Goal: Task Accomplishment & Management: Use online tool/utility

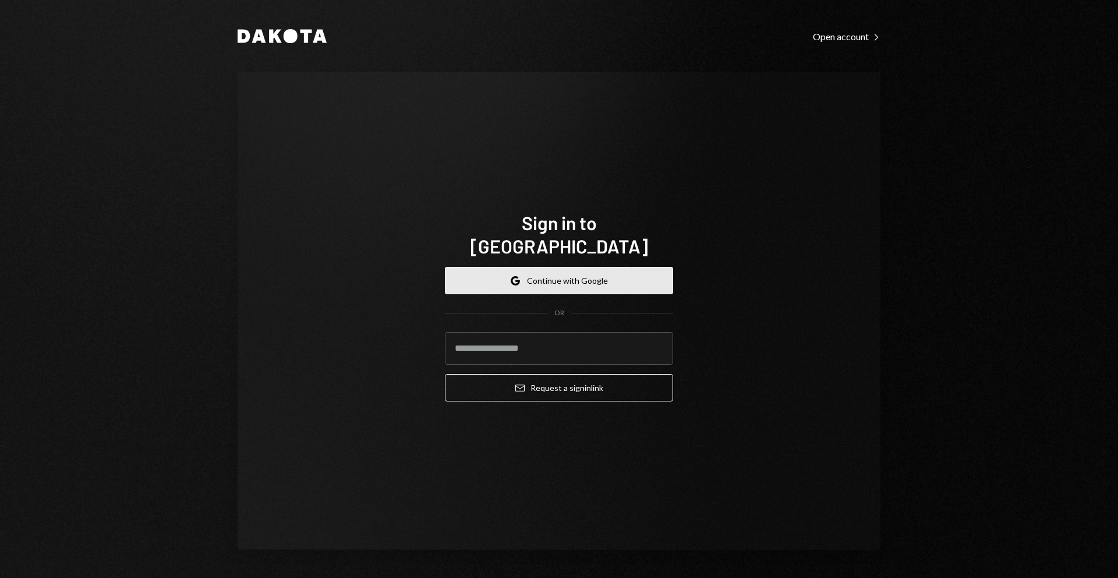
click at [542, 275] on button "Google Continue with Google" at bounding box center [559, 280] width 228 height 27
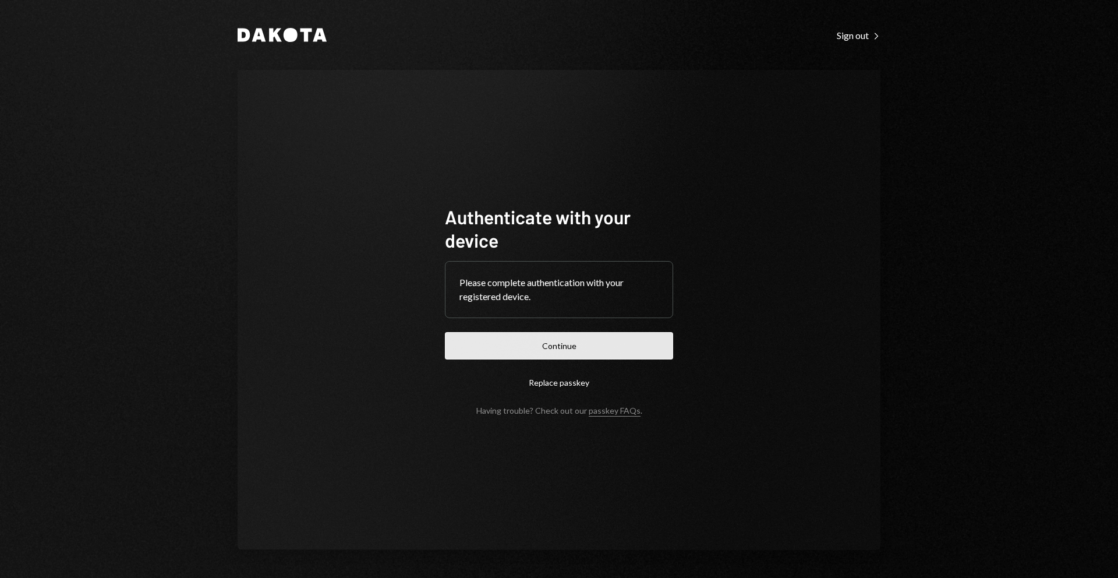
click at [558, 341] on button "Continue" at bounding box center [559, 345] width 228 height 27
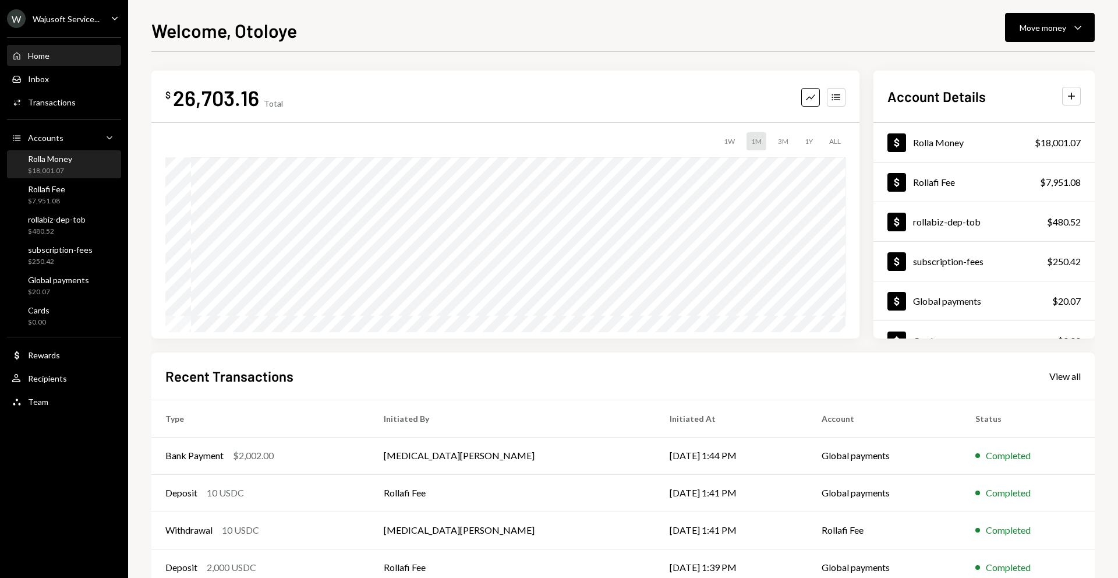
click at [66, 167] on div "$18,001.07" at bounding box center [50, 171] width 44 height 10
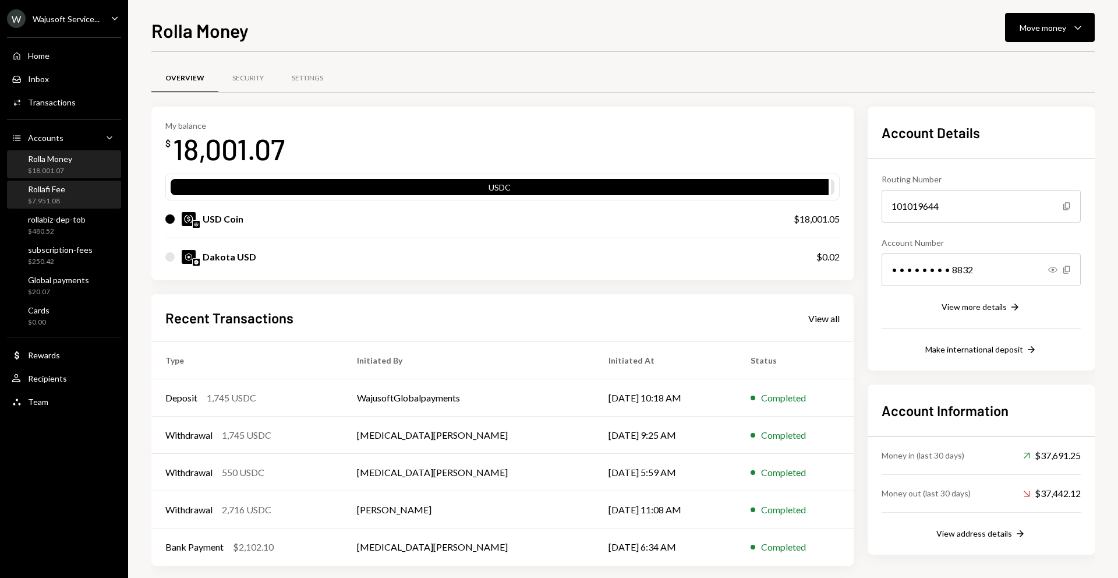
click at [76, 189] on div "Rollafi Fee $7,951.08" at bounding box center [64, 195] width 105 height 22
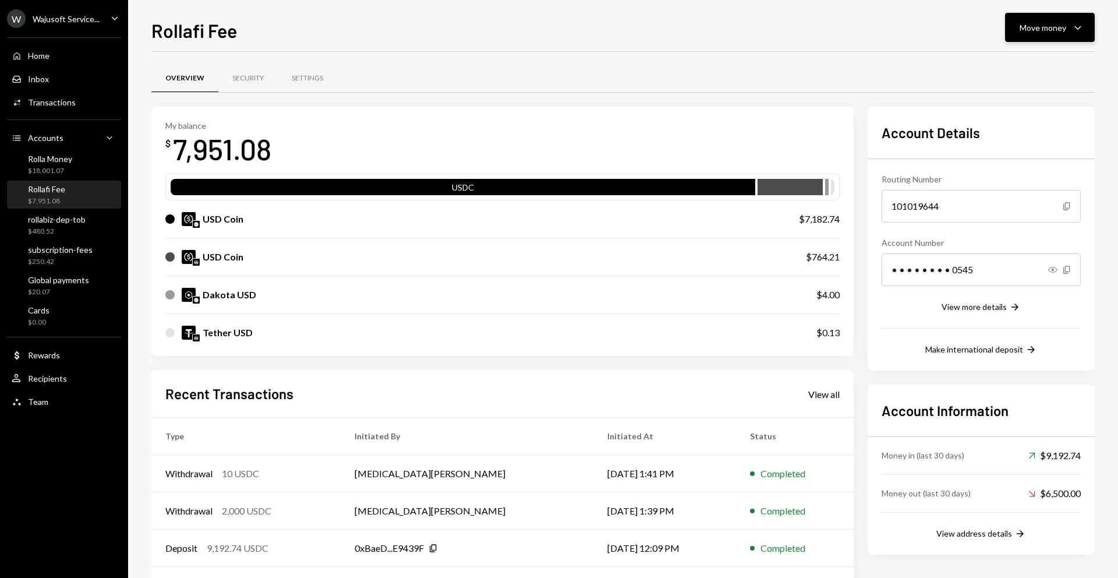
click at [1053, 27] on div "Move money" at bounding box center [1043, 28] width 47 height 12
click at [1009, 94] on div "Transfer" at bounding box center [1040, 89] width 85 height 12
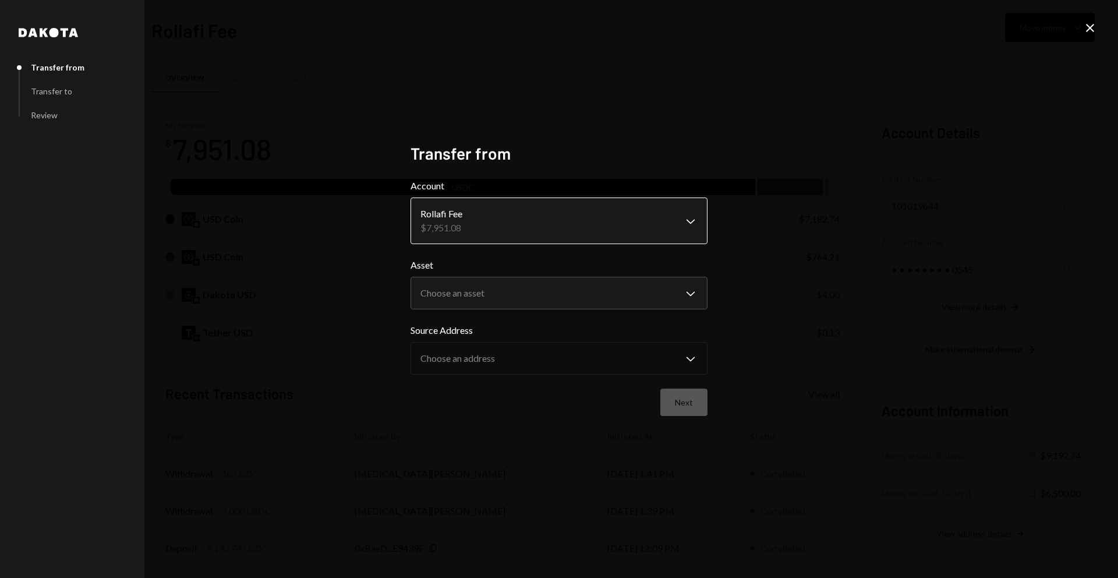
click at [682, 218] on body "W Wajusoft Service... Caret Down Home Home Inbox Inbox Activities Transactions …" at bounding box center [559, 289] width 1118 height 578
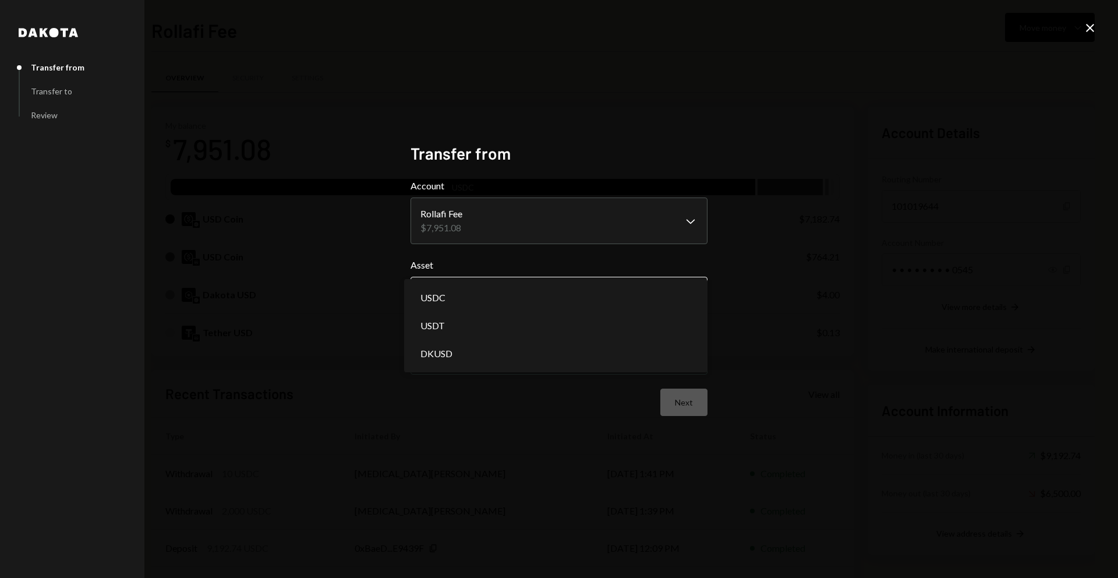
click at [640, 301] on body "W Wajusoft Service... Caret Down Home Home Inbox Inbox Activities Transactions …" at bounding box center [559, 289] width 1118 height 578
select select "****"
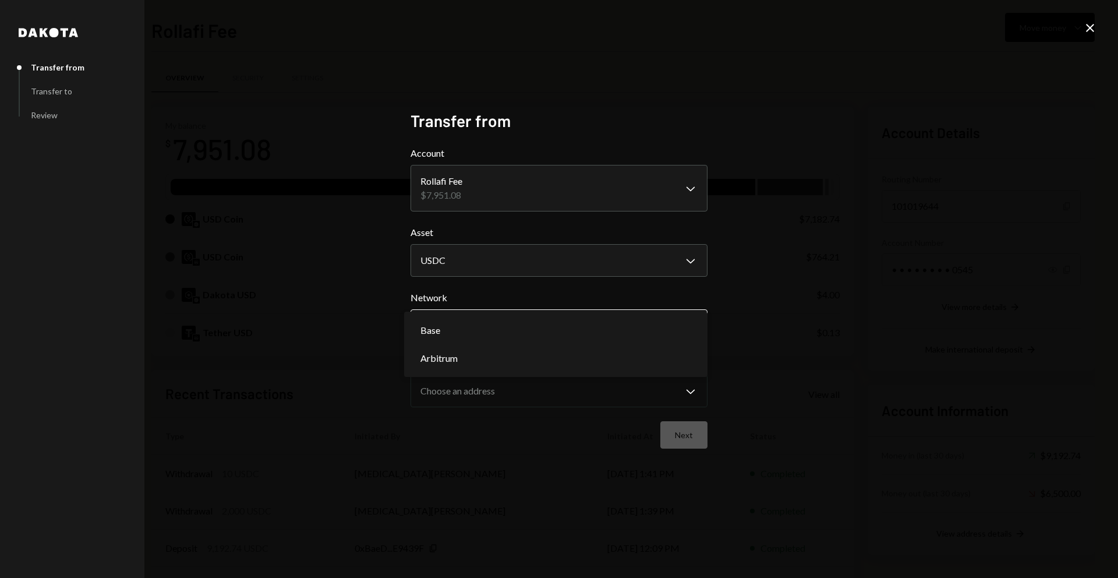
click at [599, 322] on body "W Wajusoft Service... Caret Down Home Home Inbox Inbox Activities Transactions …" at bounding box center [559, 289] width 1118 height 578
select select "**********"
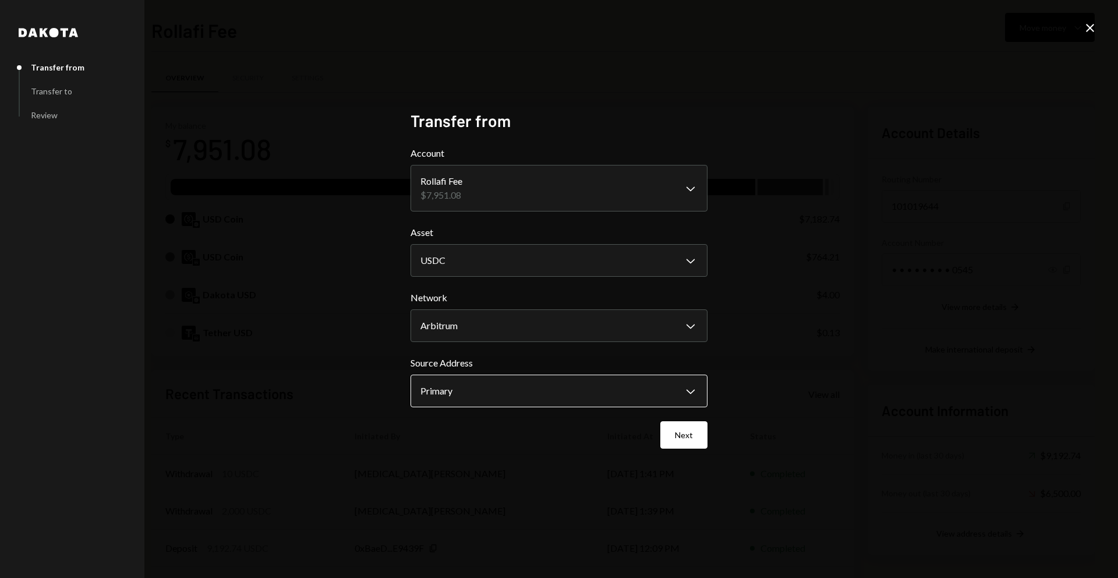
click at [582, 389] on body "W Wajusoft Service... Caret Down Home Home Inbox Inbox Activities Transactions …" at bounding box center [559, 289] width 1118 height 578
click at [694, 435] on button "Next" at bounding box center [684, 434] width 47 height 27
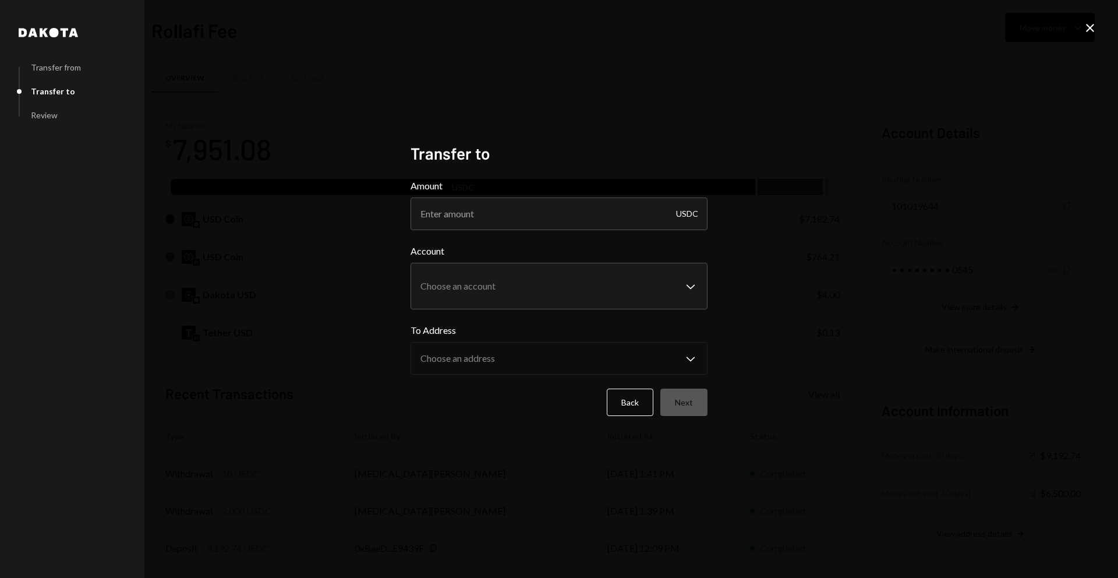
click at [608, 237] on form "**********" at bounding box center [559, 297] width 297 height 237
click at [608, 203] on input "Amount" at bounding box center [559, 213] width 297 height 33
type input "700"
click at [641, 277] on body "W Wajusoft Service... Caret Down Home Home Inbox Inbox Activities Transactions …" at bounding box center [559, 289] width 1118 height 578
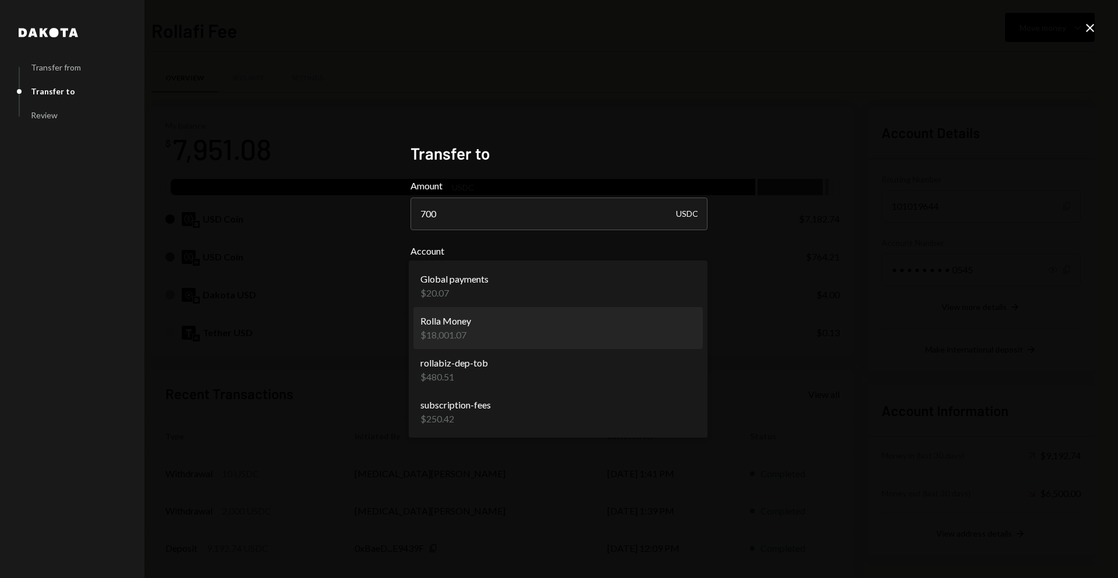
select select "**********"
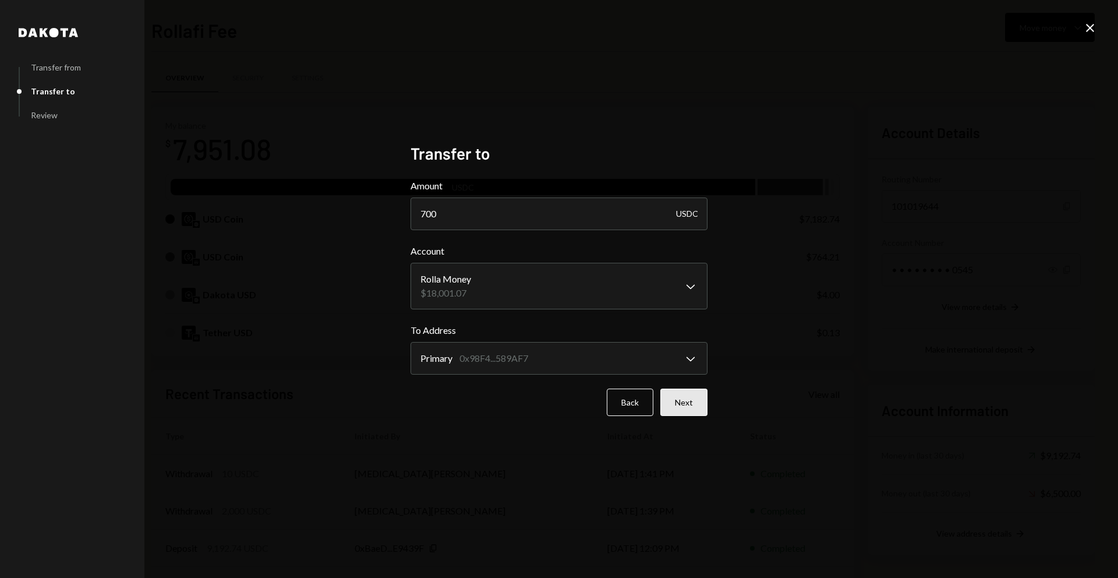
click at [676, 405] on button "Next" at bounding box center [684, 402] width 47 height 27
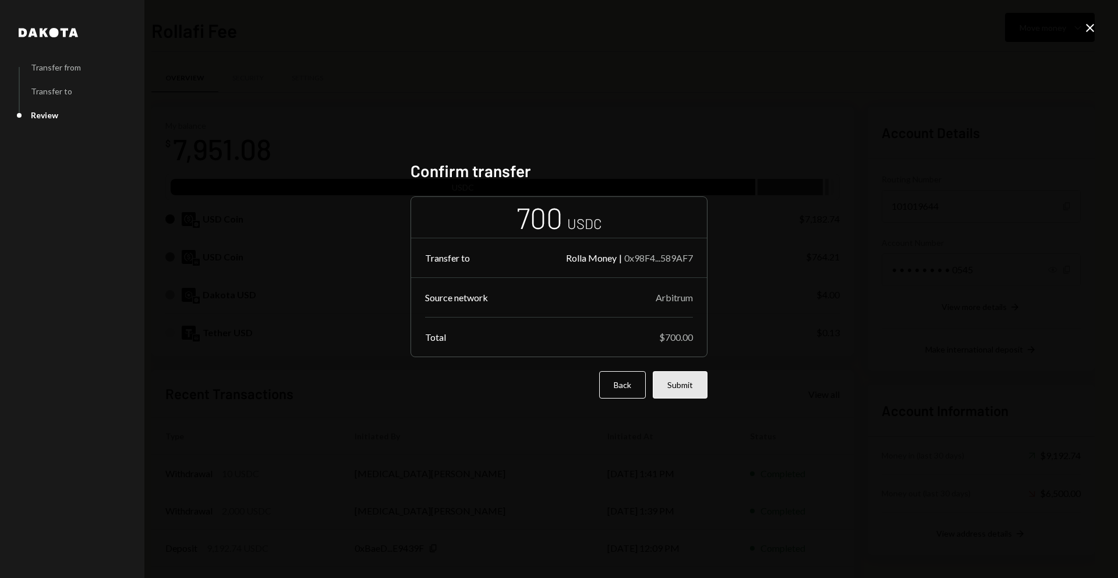
click at [676, 379] on button "Submit" at bounding box center [680, 384] width 55 height 27
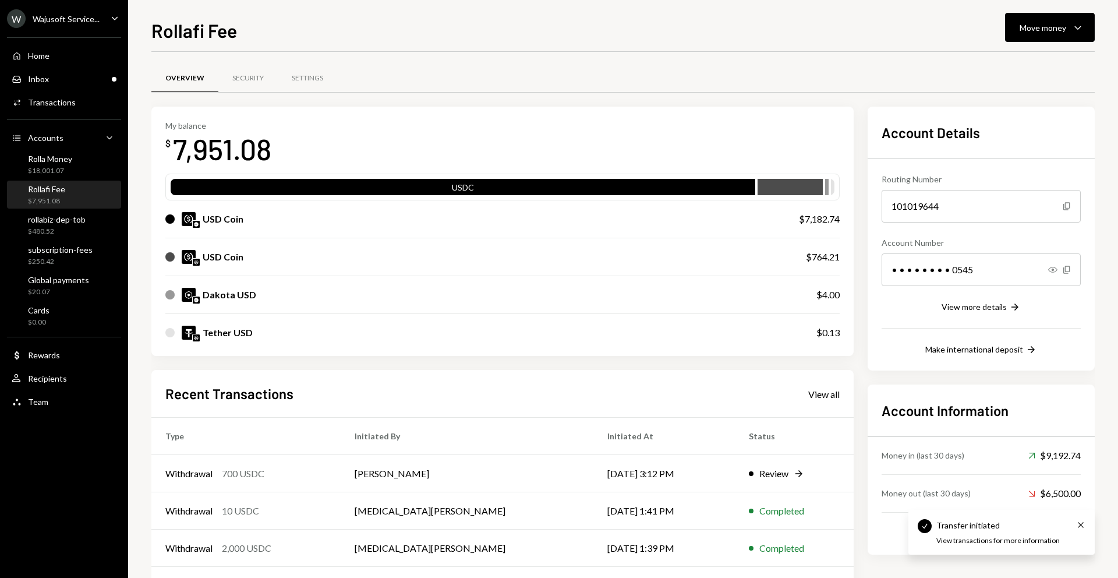
click at [860, 183] on div "My balance $ 7,951.08 USDC USD Coin $7,182.74 USD Coin $764.21 Dakota USD $4.00…" at bounding box center [623, 374] width 944 height 535
click at [420, 62] on div "Overview Security Settings My balance $ 7,251.08 USDC USD Coin $7,182.74 USD Co…" at bounding box center [623, 358] width 944 height 613
click at [629, 33] on div "Rollafi Fee Move money Caret Down" at bounding box center [623, 29] width 944 height 26
